Goal: Navigation & Orientation: Understand site structure

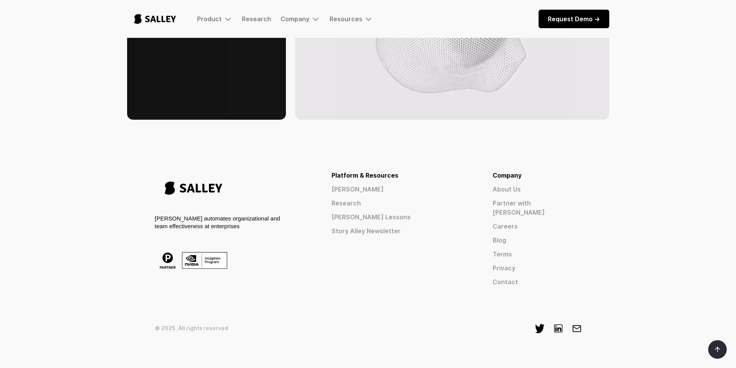
drag, startPoint x: 506, startPoint y: 93, endPoint x: 523, endPoint y: 287, distance: 193.9
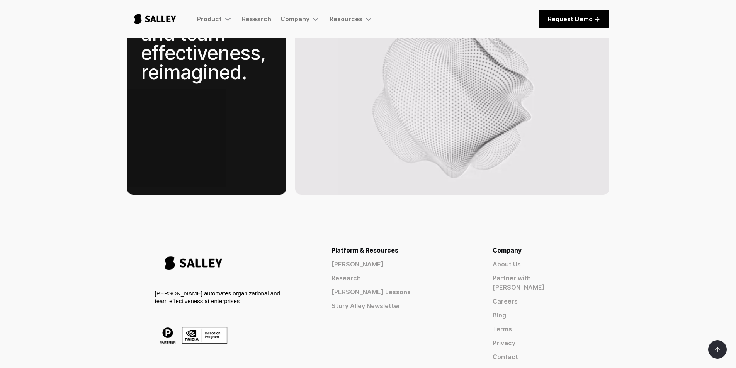
scroll to position [1159, 0]
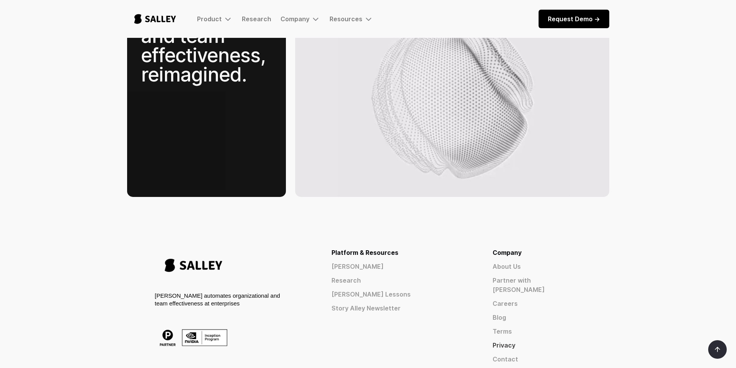
click at [533, 341] on link "Privacy" at bounding box center [536, 345] width 89 height 9
click at [535, 327] on link "Terms" at bounding box center [536, 331] width 89 height 9
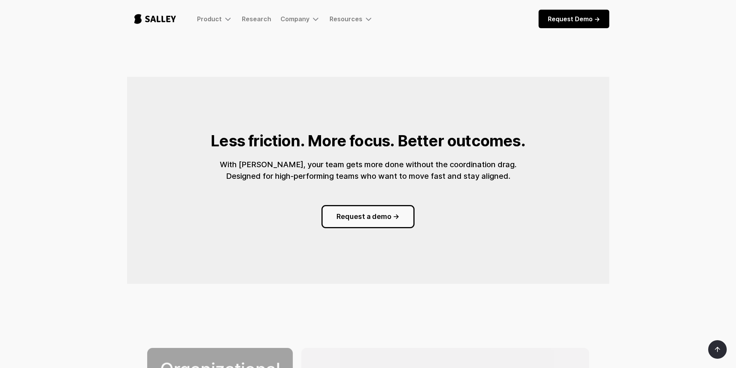
scroll to position [811, 0]
